Goal: Task Accomplishment & Management: Use online tool/utility

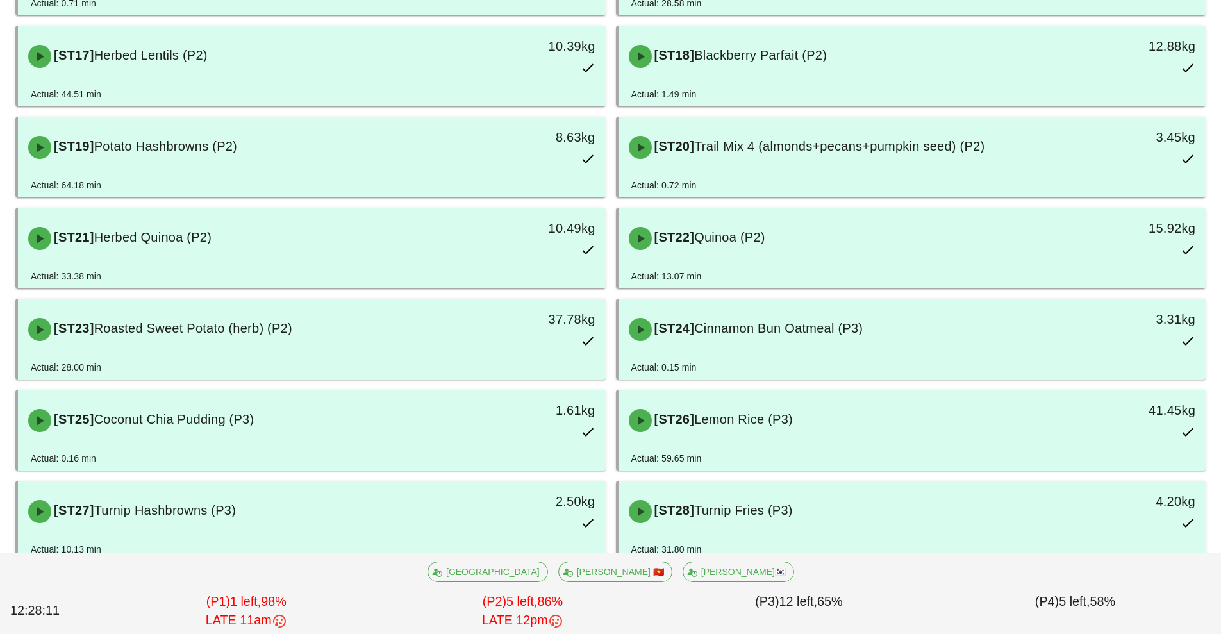
scroll to position [1066, 0]
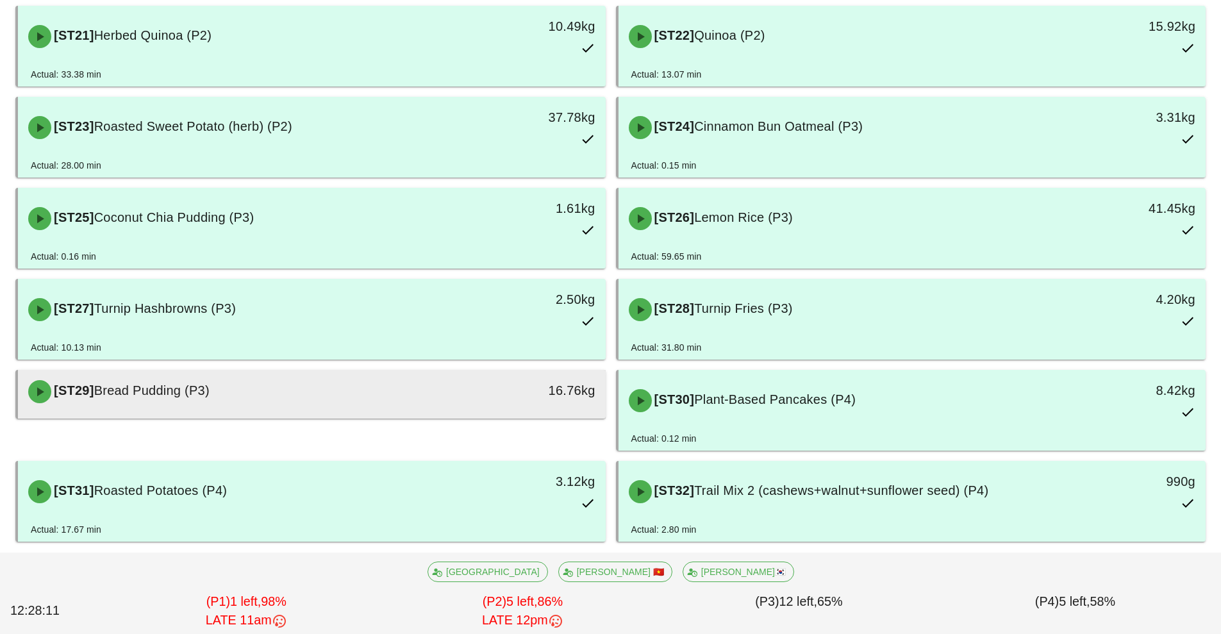
click at [307, 404] on div "[ST29] Bread Pudding (P3)" at bounding box center [239, 391] width 436 height 38
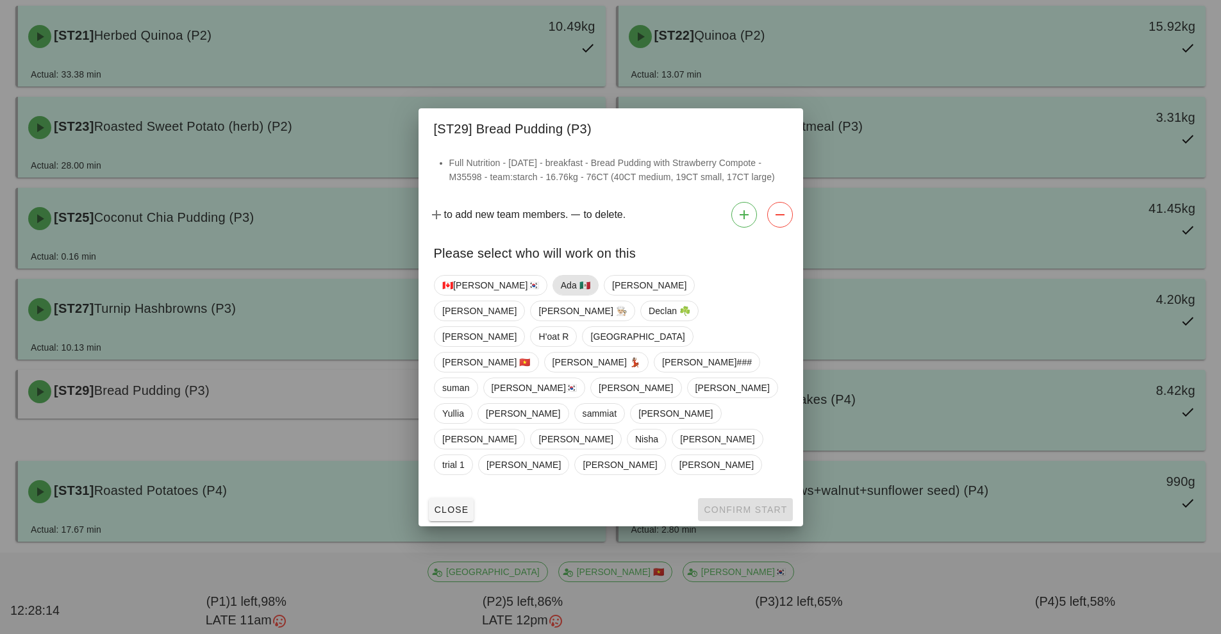
click at [560, 295] on span "Ada 🇲🇽" at bounding box center [574, 285] width 29 height 19
click at [714, 504] on span "Confirm Start" at bounding box center [745, 509] width 84 height 10
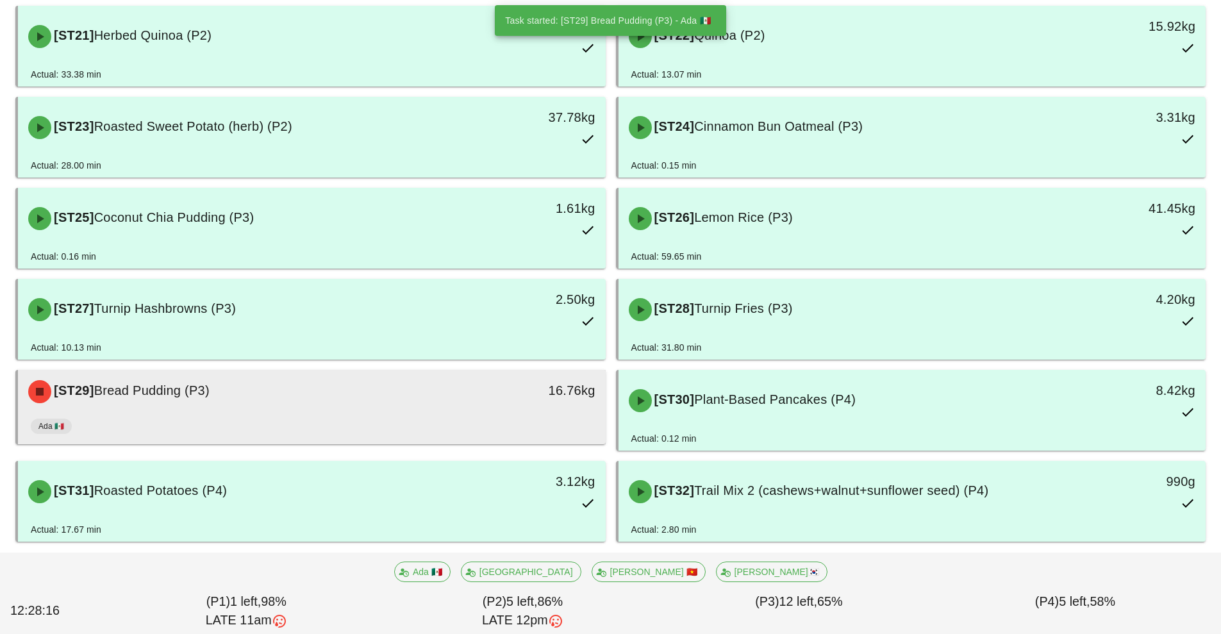
click at [426, 416] on div "Ada 🇲🇽" at bounding box center [312, 428] width 562 height 31
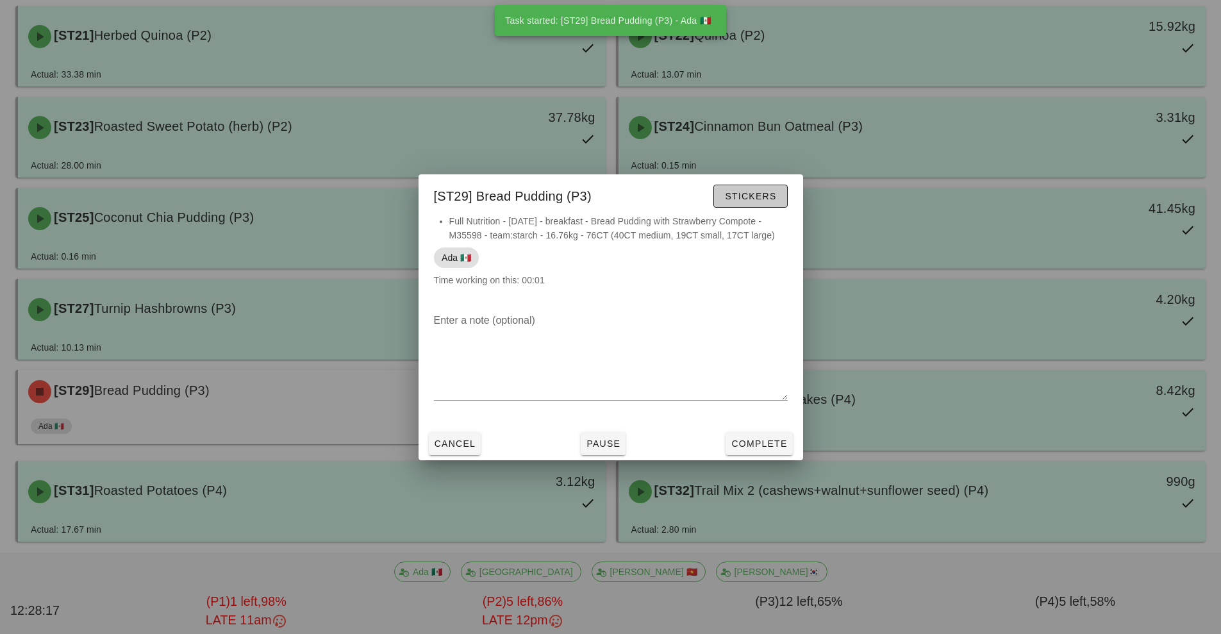
click at [759, 197] on span "Stickers" at bounding box center [750, 196] width 52 height 10
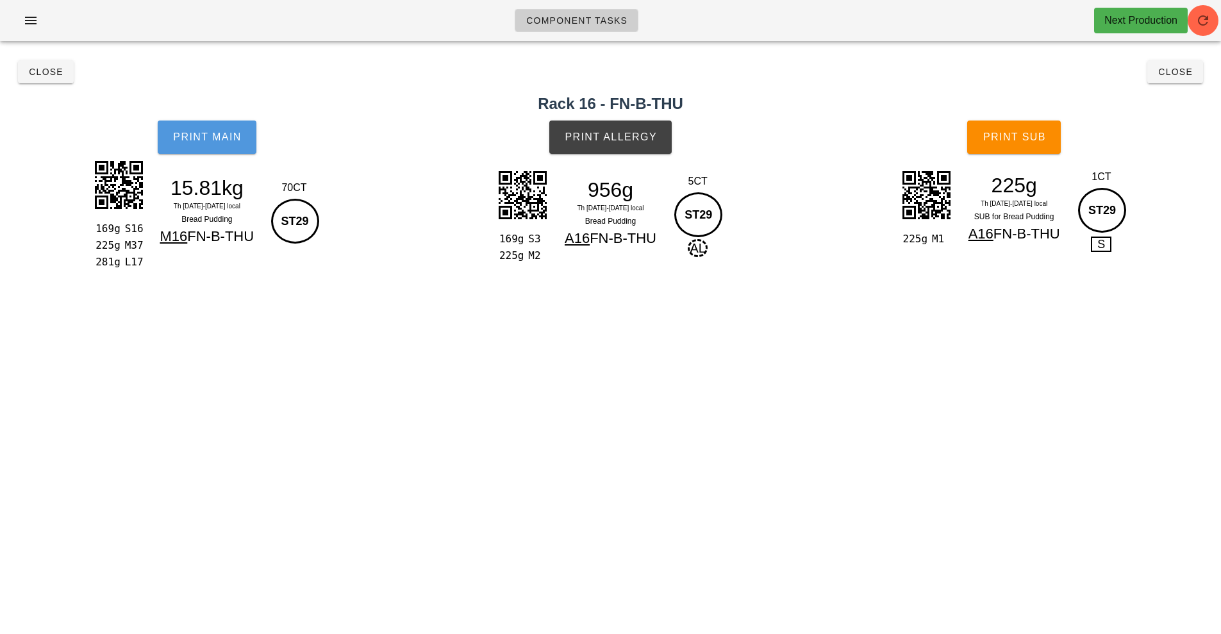
click at [193, 149] on button "Print Main" at bounding box center [207, 136] width 99 height 33
click at [233, 138] on span "Print Main" at bounding box center [206, 137] width 69 height 12
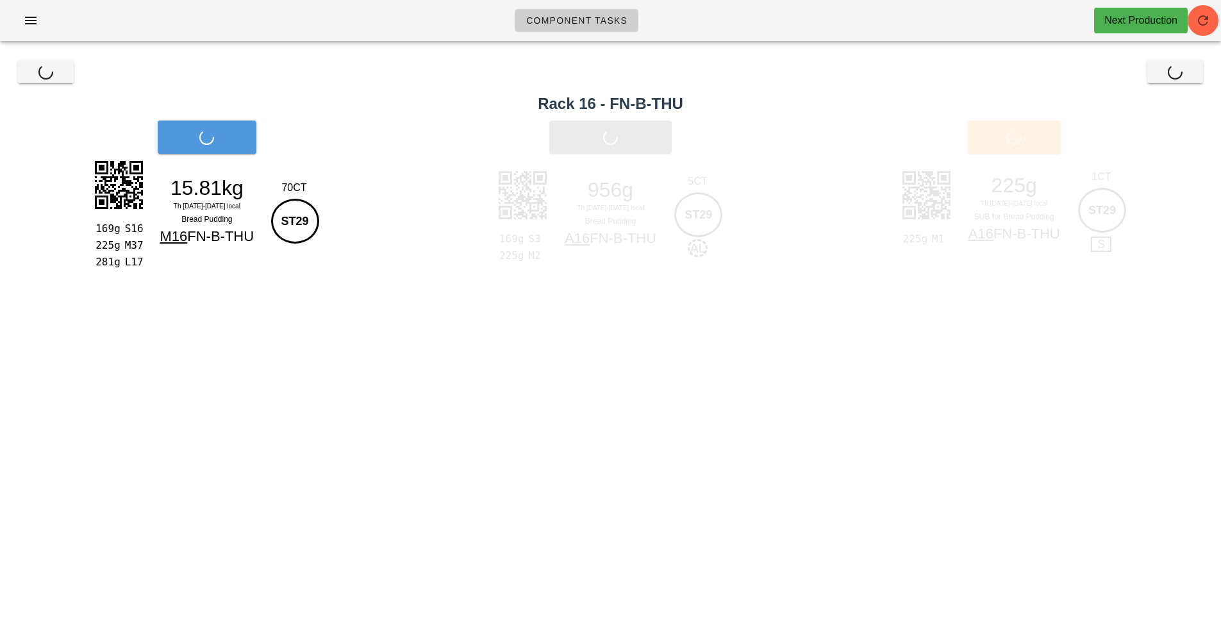
click at [243, 144] on div "Print Main" at bounding box center [207, 137] width 414 height 49
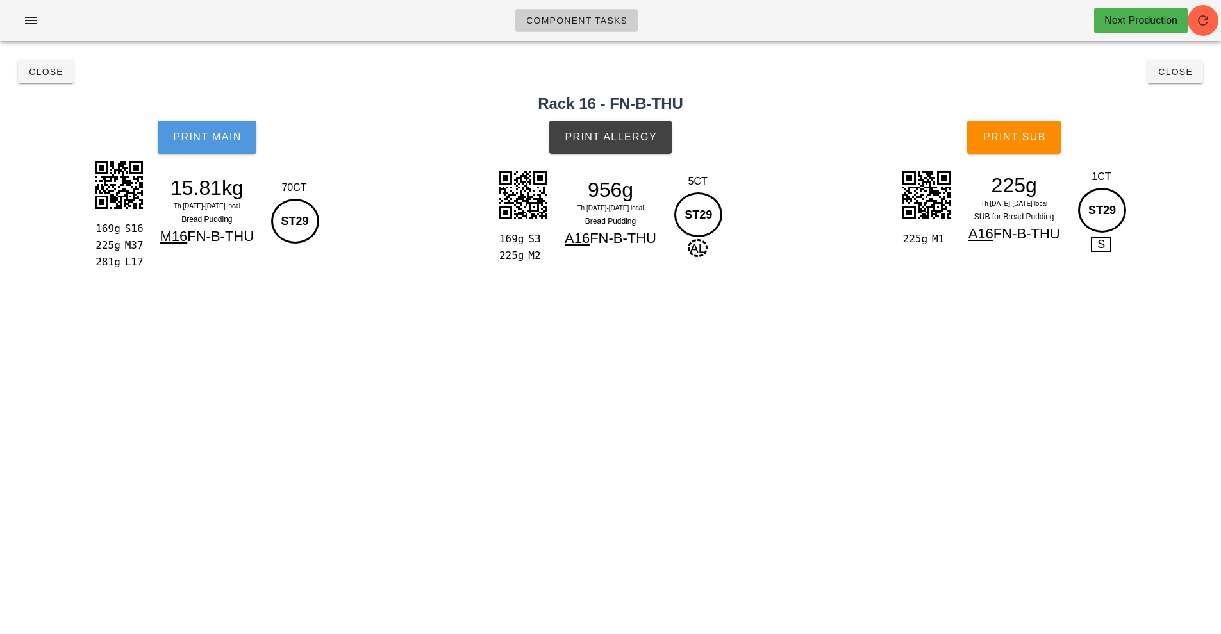
click at [243, 144] on button "Print Main" at bounding box center [207, 136] width 99 height 33
click at [1037, 140] on span "Print Sub" at bounding box center [1013, 137] width 63 height 12
click at [1175, 76] on span "Close" at bounding box center [1174, 72] width 35 height 10
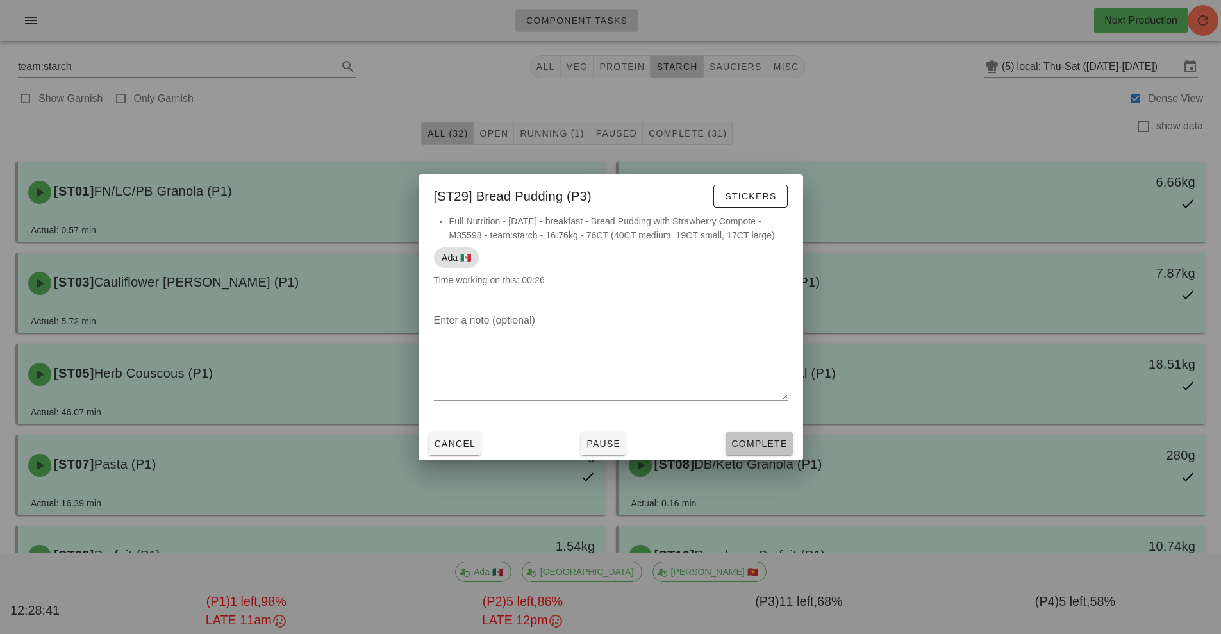
click at [777, 446] on span "Complete" at bounding box center [758, 443] width 56 height 10
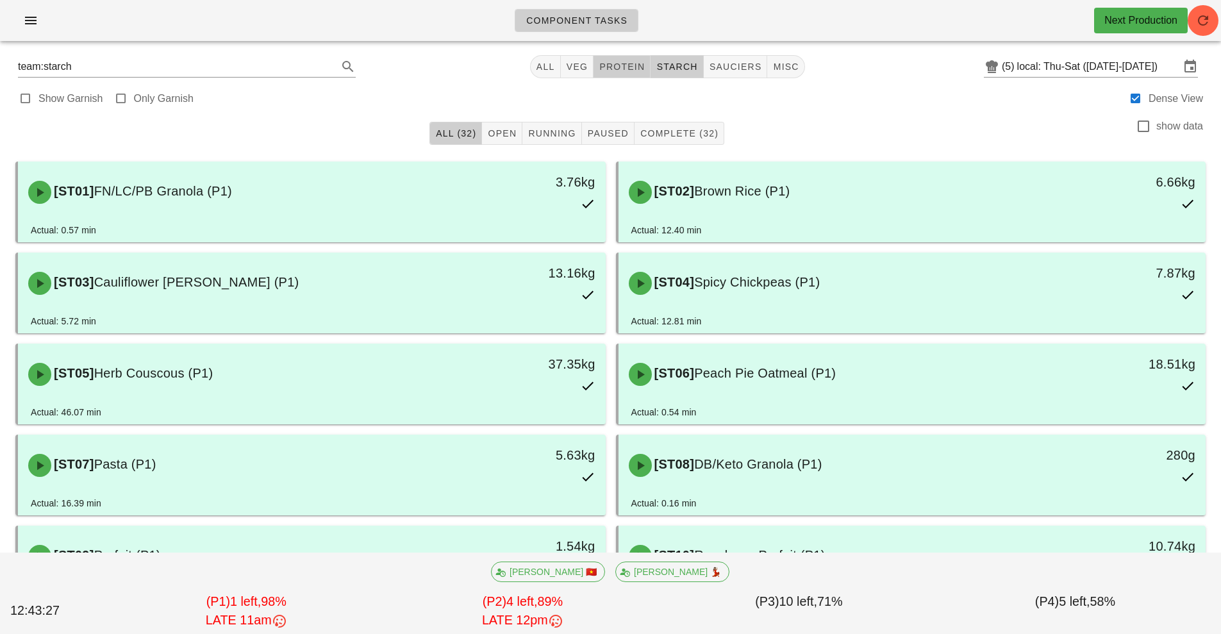
click at [620, 65] on span "protein" at bounding box center [621, 67] width 46 height 10
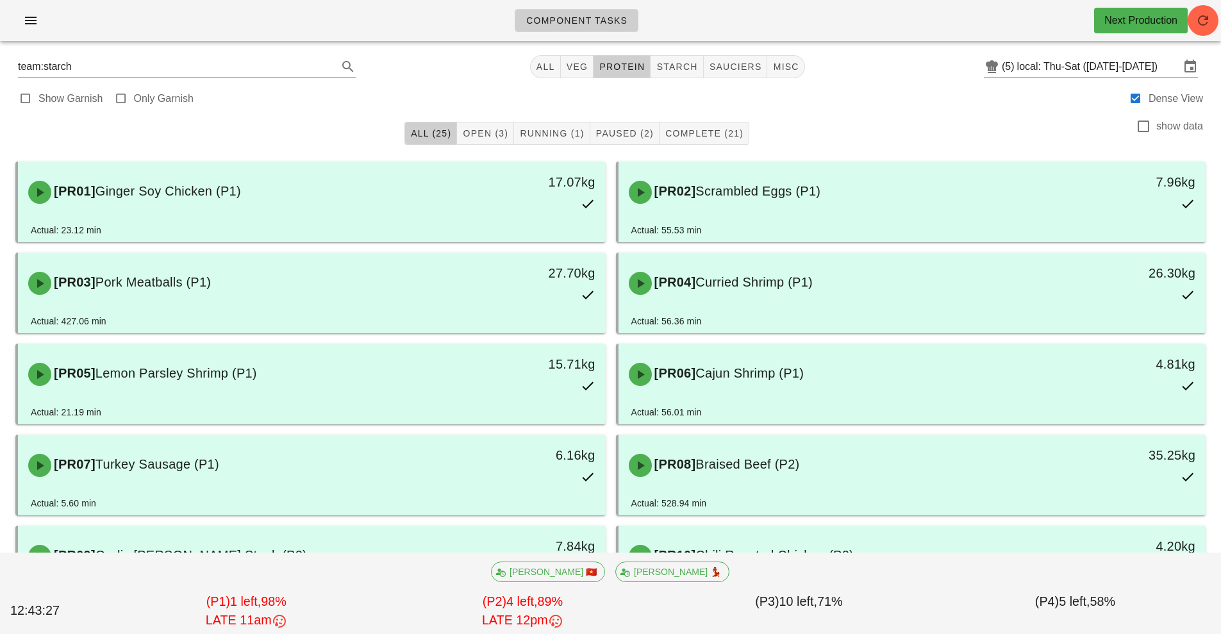
type input "team:protein"
click at [618, 69] on span "protein" at bounding box center [621, 67] width 46 height 10
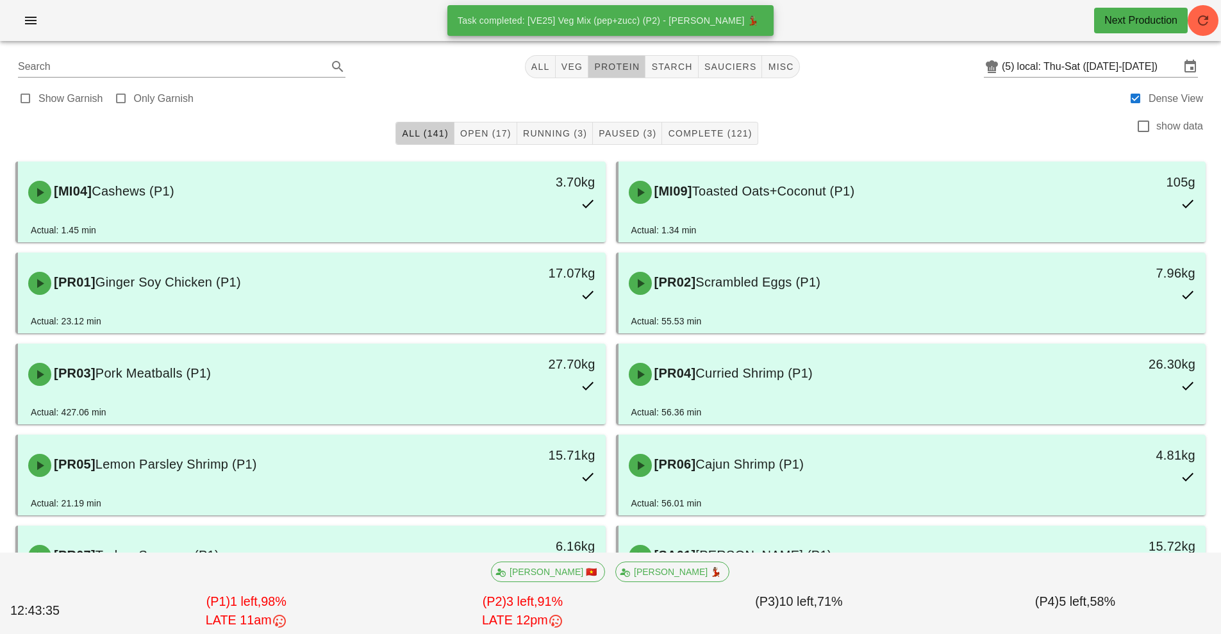
click at [618, 69] on span "protein" at bounding box center [616, 67] width 46 height 10
type input "team:protein"
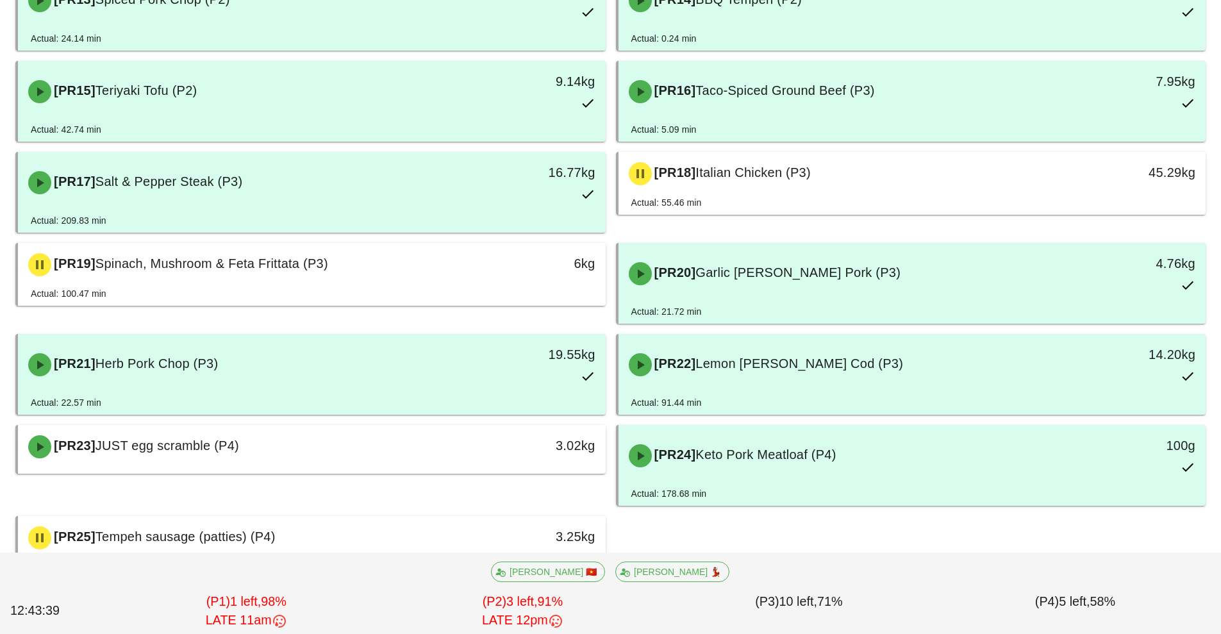
scroll to position [775, 0]
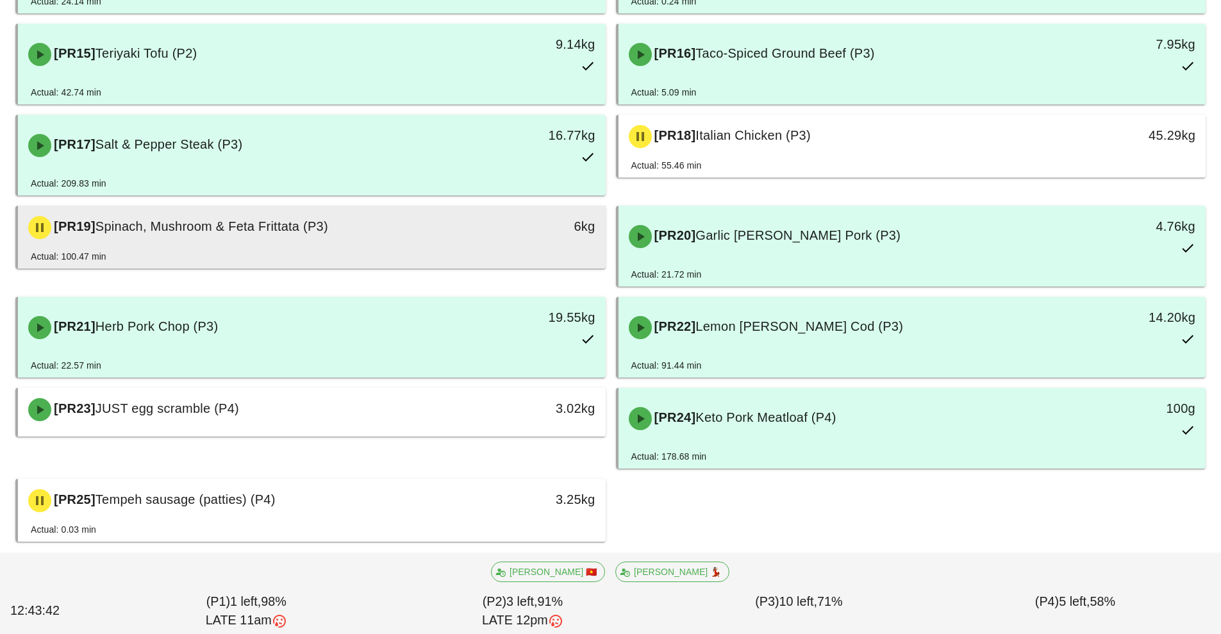
click at [433, 236] on div "[PR19] Spinach, Mushroom & Feta Frittata (P3)" at bounding box center [239, 227] width 436 height 38
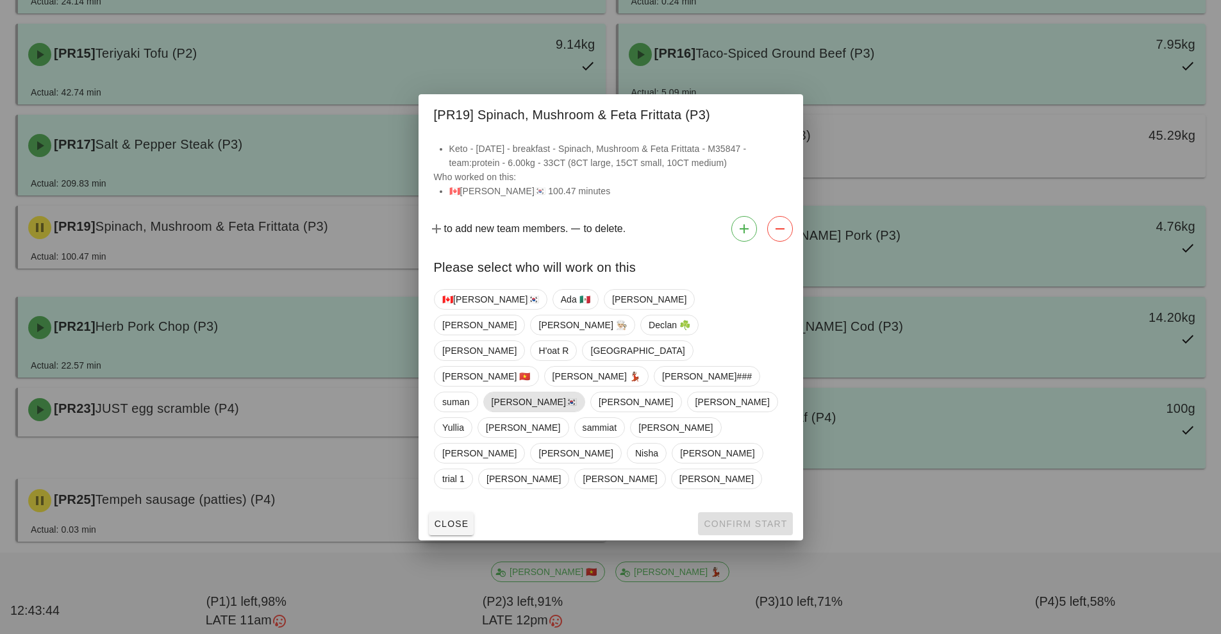
click at [510, 392] on span "[PERSON_NAME]🇰🇷" at bounding box center [534, 401] width 86 height 19
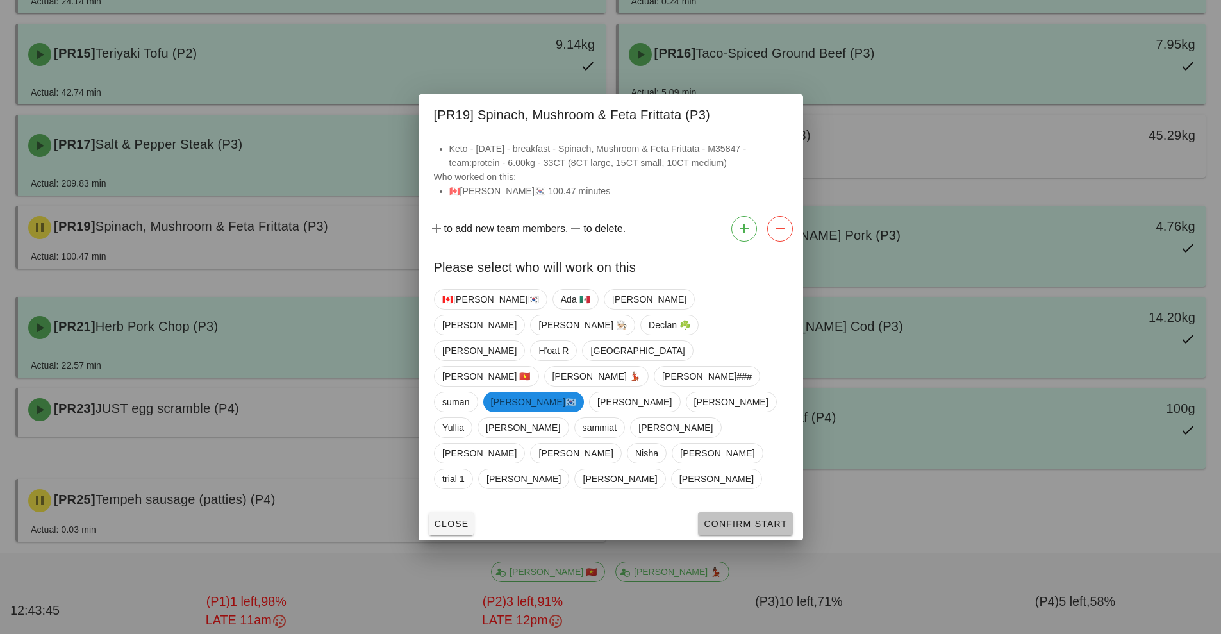
click at [754, 518] on span "Confirm Start" at bounding box center [745, 523] width 84 height 10
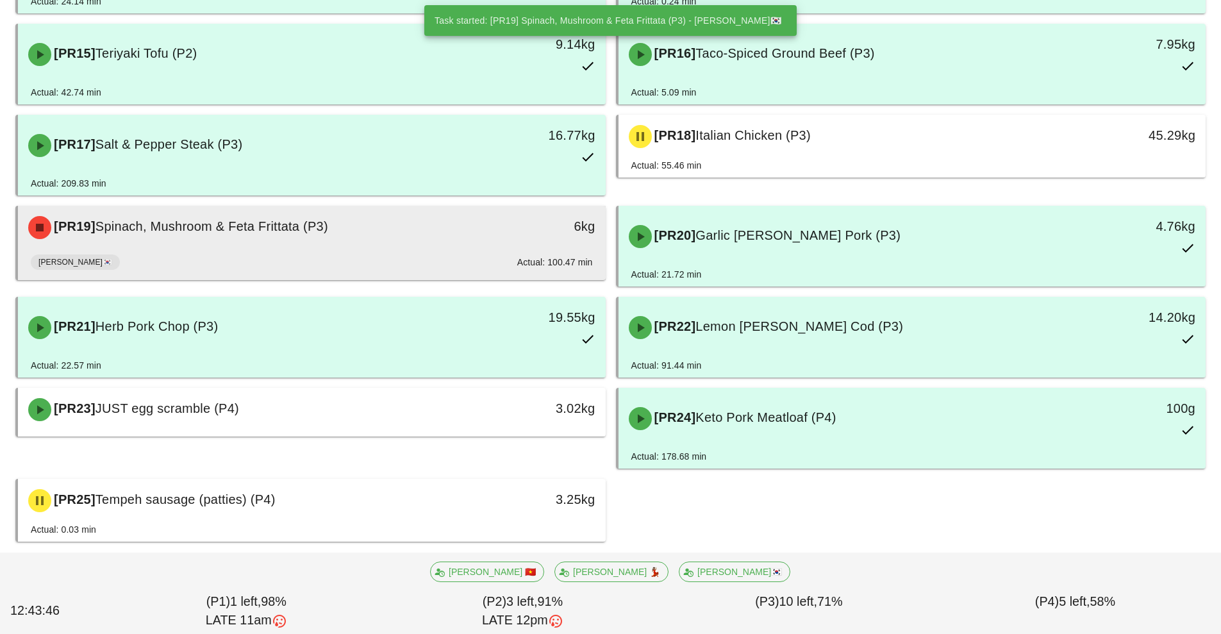
click at [468, 246] on div "6kg" at bounding box center [529, 227] width 145 height 38
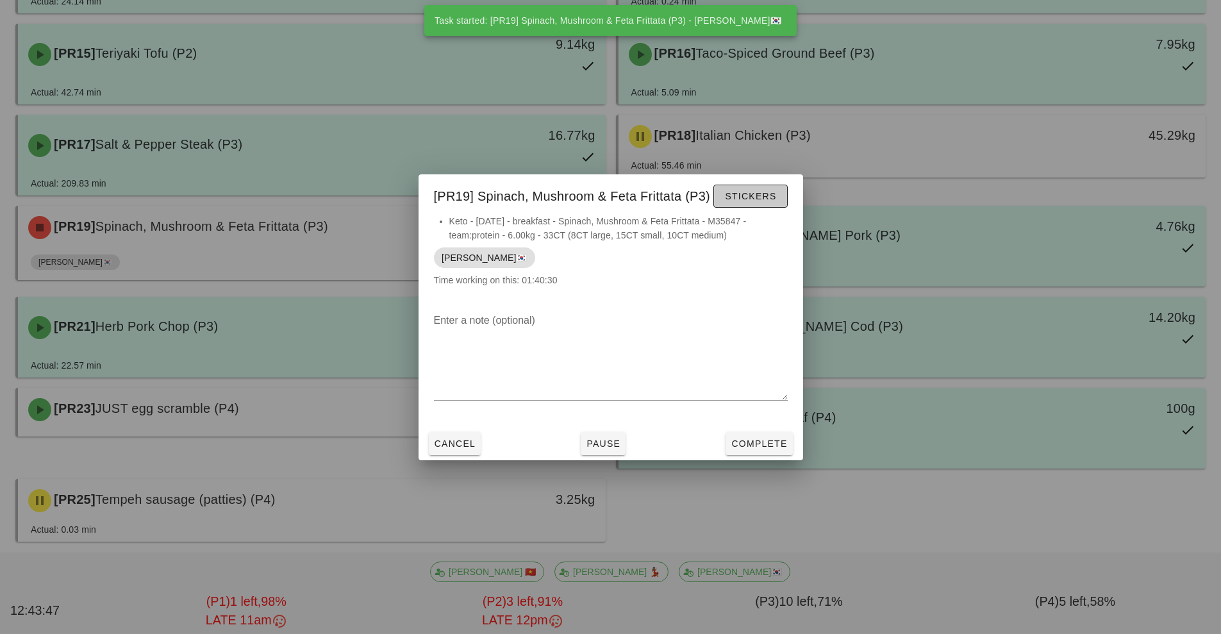
click at [759, 192] on span "Stickers" at bounding box center [750, 196] width 52 height 10
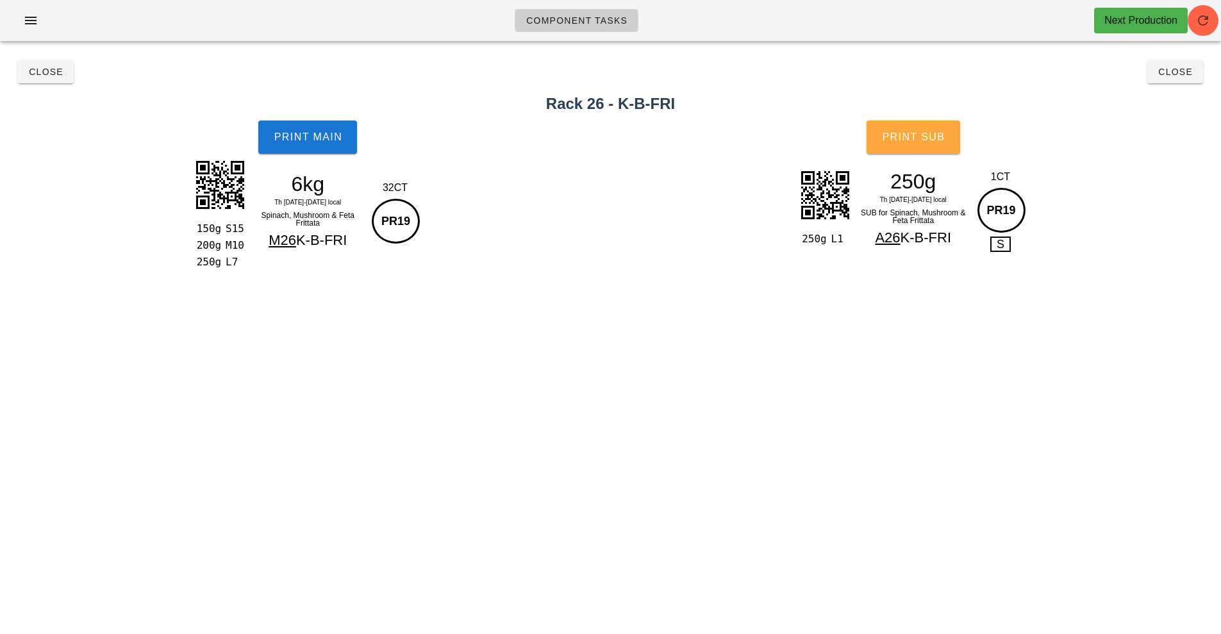
click at [942, 136] on span "Print Sub" at bounding box center [912, 137] width 63 height 12
click at [294, 140] on span "Print Main" at bounding box center [307, 137] width 69 height 12
click at [47, 72] on span "Close" at bounding box center [45, 72] width 35 height 10
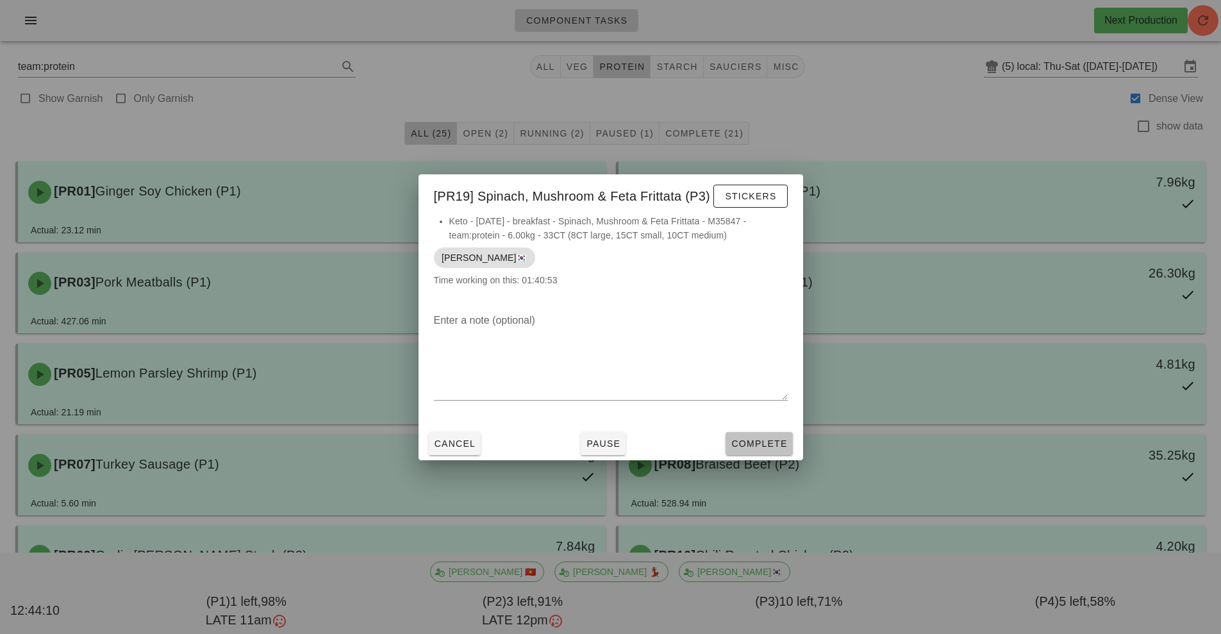
click at [762, 434] on button "Complete" at bounding box center [758, 443] width 67 height 23
